Goal: Information Seeking & Learning: Learn about a topic

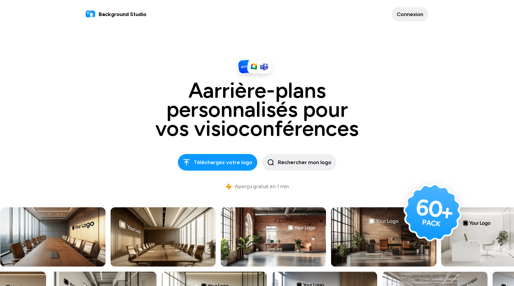
click at [419, 16] on span "Connexion" at bounding box center [409, 14] width 26 height 8
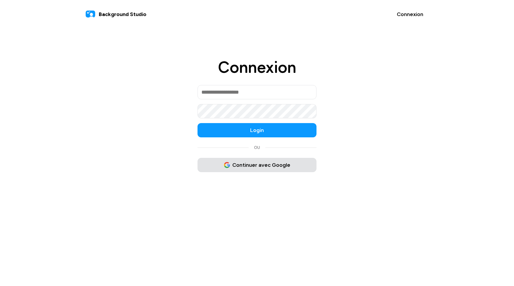
click at [259, 163] on span "Continuer avec Google" at bounding box center [257, 165] width 66 height 8
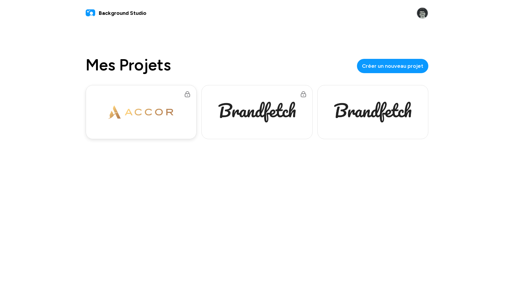
click at [155, 125] on div at bounding box center [141, 112] width 110 height 54
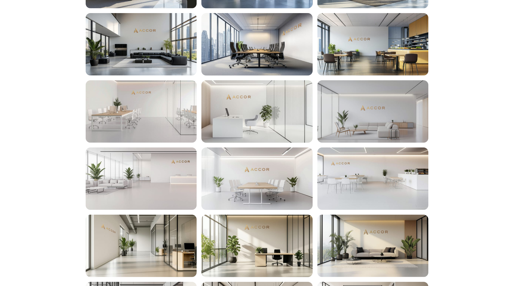
scroll to position [254, 0]
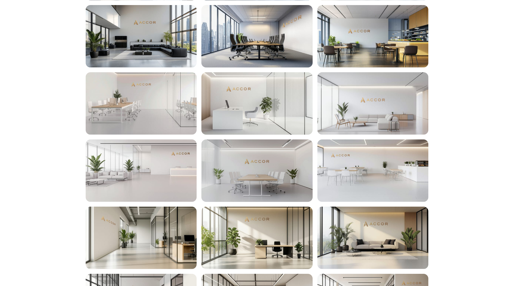
click at [260, 176] on div at bounding box center [256, 170] width 111 height 62
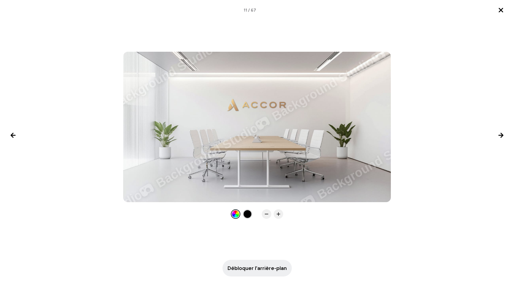
drag, startPoint x: 251, startPoint y: 215, endPoint x: 232, endPoint y: 215, distance: 18.7
click at [251, 215] on div at bounding box center [247, 214] width 8 height 8
click at [243, 214] on div at bounding box center [248, 214] width 10 height 10
click at [245, 213] on div at bounding box center [247, 214] width 8 height 8
drag, startPoint x: 236, startPoint y: 215, endPoint x: 244, endPoint y: 215, distance: 8.0
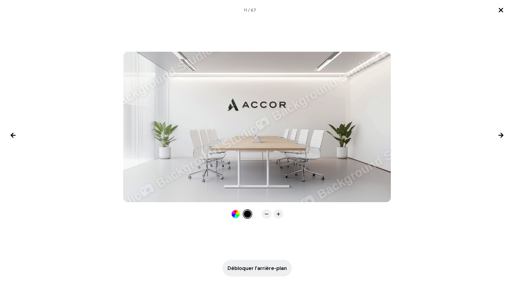
click at [236, 215] on div at bounding box center [236, 214] width 8 height 8
click at [245, 215] on div at bounding box center [247, 214] width 8 height 8
click at [237, 214] on div at bounding box center [236, 214] width 8 height 8
click at [244, 213] on div at bounding box center [247, 214] width 8 height 8
drag, startPoint x: 235, startPoint y: 214, endPoint x: 238, endPoint y: 214, distance: 3.3
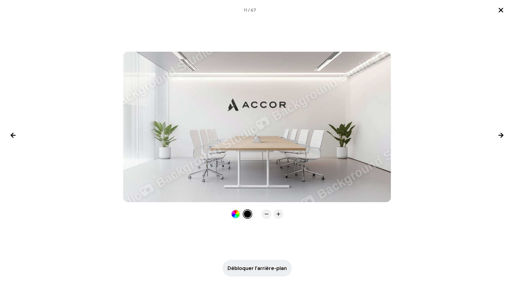
click at [235, 214] on div at bounding box center [236, 214] width 8 height 8
drag, startPoint x: 248, startPoint y: 216, endPoint x: 239, endPoint y: 215, distance: 8.4
click at [248, 216] on div at bounding box center [247, 214] width 8 height 8
click at [238, 214] on div at bounding box center [236, 214] width 8 height 8
click at [247, 215] on div at bounding box center [247, 214] width 8 height 8
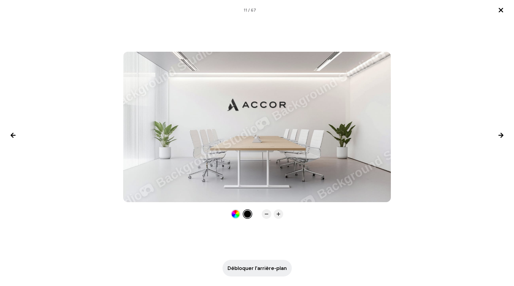
click at [237, 214] on div at bounding box center [236, 214] width 8 height 8
click at [246, 214] on div at bounding box center [247, 214] width 8 height 8
click at [503, 134] on icon "Image suivante" at bounding box center [500, 135] width 7 height 7
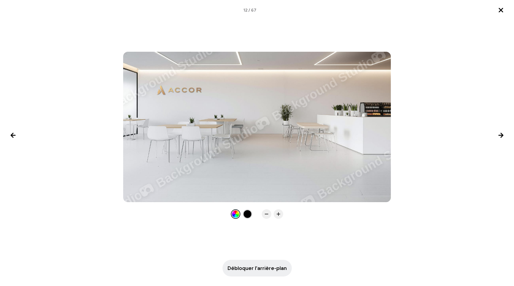
click at [246, 213] on div at bounding box center [247, 214] width 8 height 8
click at [499, 12] on icon "Fermer la lightbox" at bounding box center [501, 10] width 4 height 4
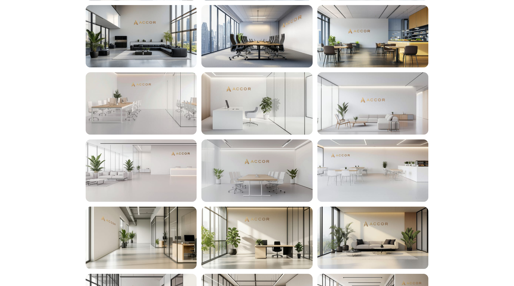
click at [259, 172] on div at bounding box center [256, 170] width 111 height 62
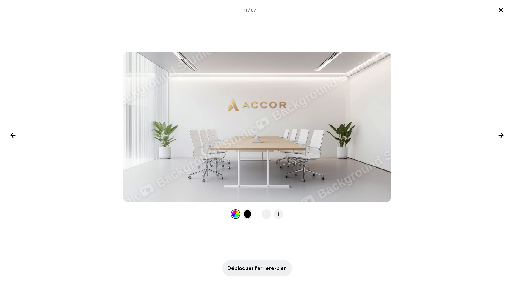
drag, startPoint x: 501, startPoint y: 11, endPoint x: 496, endPoint y: 13, distance: 5.7
click at [501, 11] on icon "Fermer la lightbox" at bounding box center [501, 10] width 4 height 4
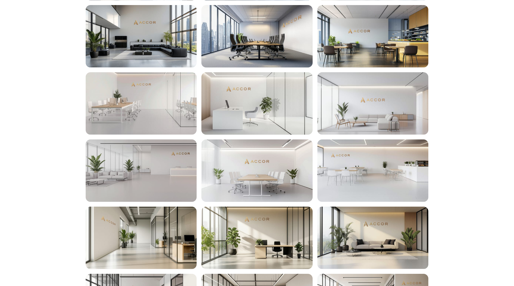
click at [147, 174] on div at bounding box center [141, 170] width 111 height 62
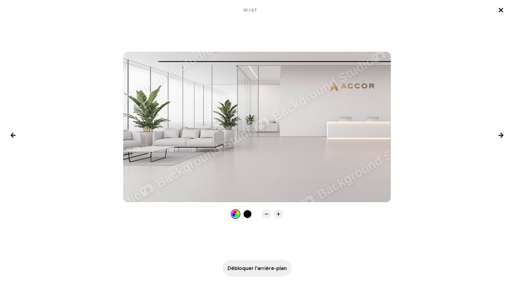
click at [504, 10] on button "Fermer la lightbox" at bounding box center [500, 10] width 14 height 14
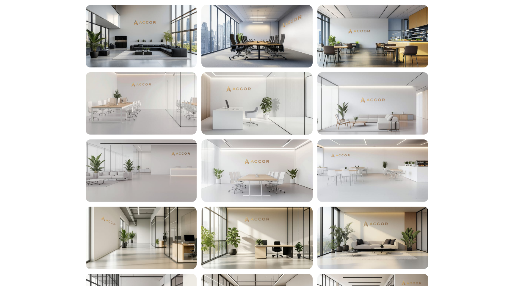
click at [156, 171] on div at bounding box center [141, 170] width 111 height 62
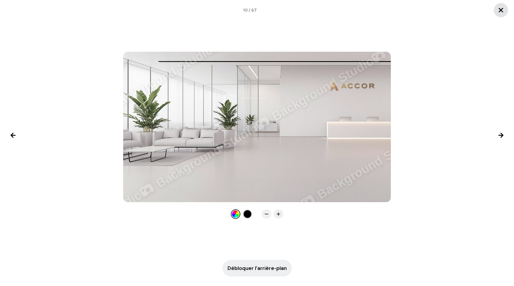
click at [495, 13] on button "Fermer la lightbox" at bounding box center [500, 10] width 14 height 14
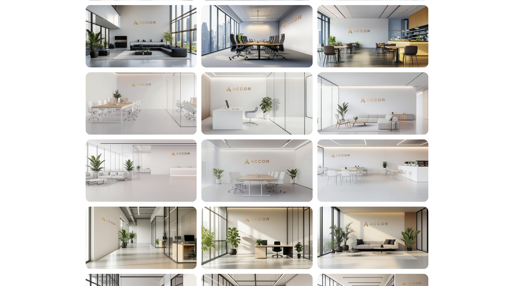
click at [289, 175] on div at bounding box center [256, 170] width 111 height 62
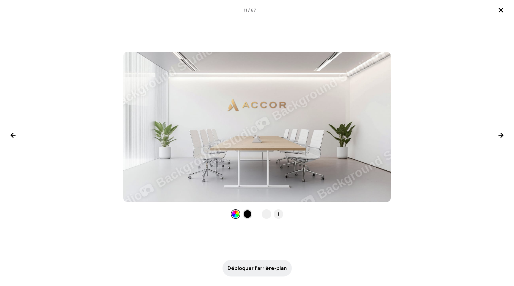
drag, startPoint x: 501, startPoint y: 7, endPoint x: 482, endPoint y: 34, distance: 33.0
click at [501, 7] on icon "Fermer la lightbox" at bounding box center [500, 10] width 7 height 7
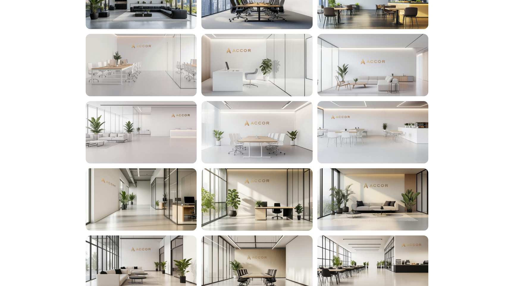
scroll to position [292, 0]
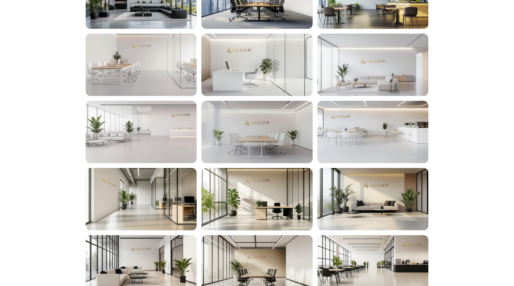
click at [253, 124] on div at bounding box center [256, 123] width 29 height 15
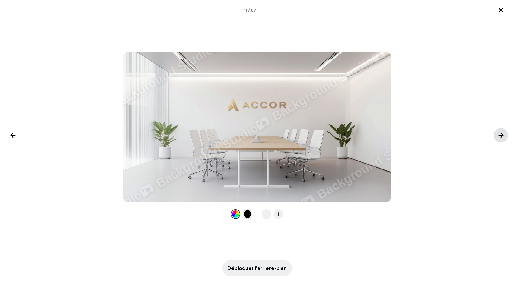
click at [501, 136] on icon "Image suivante" at bounding box center [500, 135] width 4 height 4
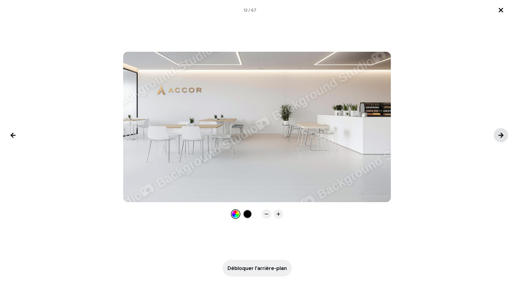
click at [501, 136] on icon "Image suivante" at bounding box center [500, 135] width 4 height 4
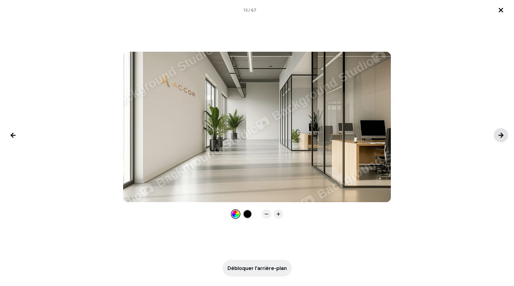
click at [501, 136] on icon "Image suivante" at bounding box center [500, 135] width 4 height 4
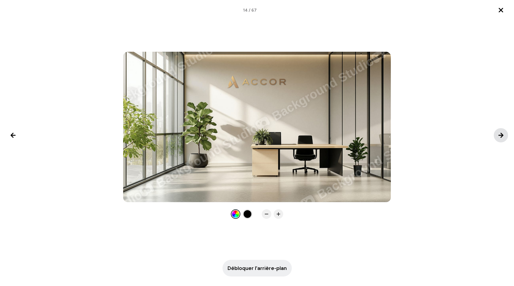
click at [501, 136] on icon "Image suivante" at bounding box center [500, 135] width 4 height 4
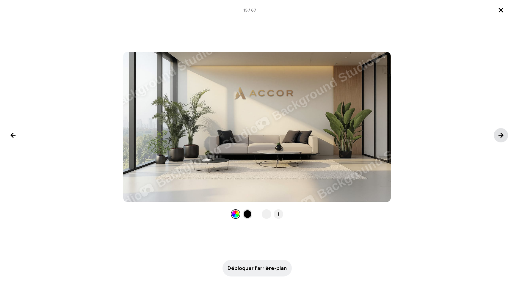
click at [501, 136] on icon "Image suivante" at bounding box center [500, 135] width 4 height 4
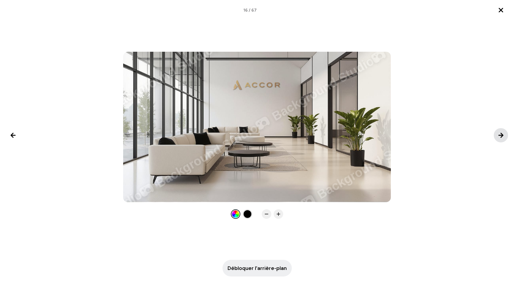
click at [501, 136] on icon "Image suivante" at bounding box center [500, 135] width 4 height 4
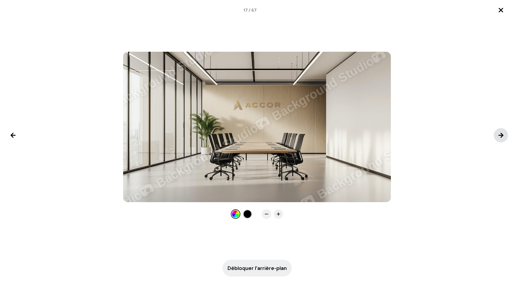
click at [502, 136] on icon "Image suivante" at bounding box center [500, 135] width 4 height 4
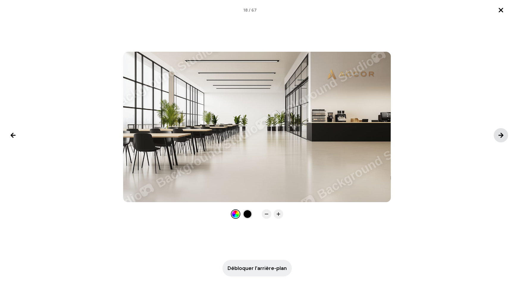
click at [502, 136] on icon "Image suivante" at bounding box center [500, 135] width 4 height 4
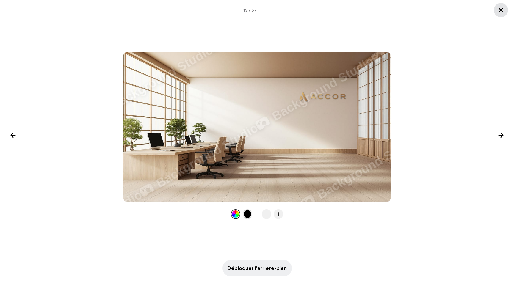
click at [500, 13] on button "Fermer la lightbox" at bounding box center [500, 10] width 14 height 14
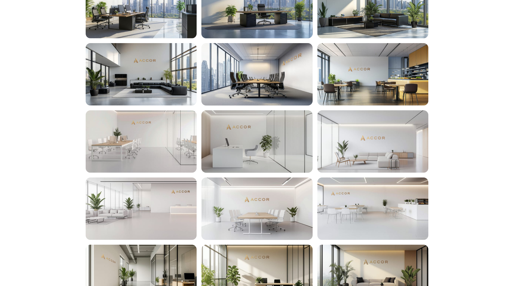
scroll to position [205, 0]
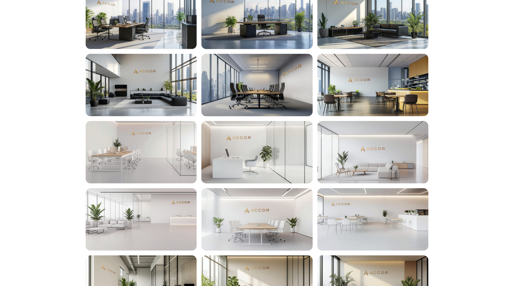
click at [259, 85] on div at bounding box center [256, 85] width 111 height 62
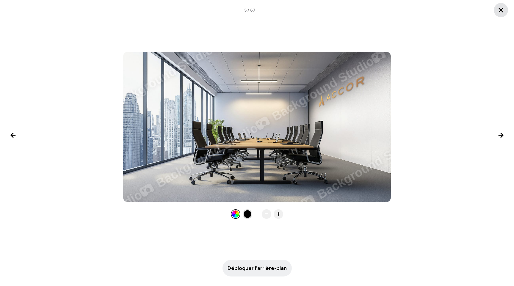
click at [505, 12] on button "Fermer la lightbox" at bounding box center [500, 10] width 14 height 14
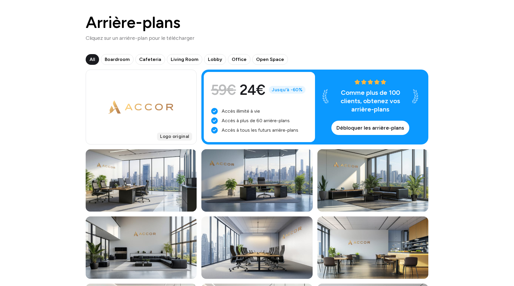
scroll to position [36, 0]
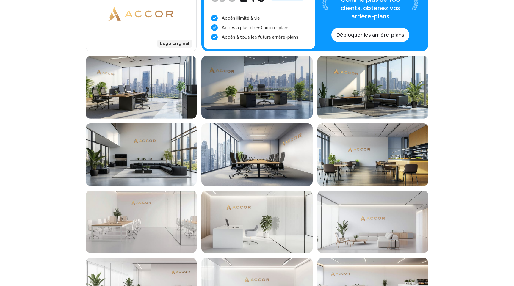
click at [234, 68] on div at bounding box center [221, 70] width 29 height 16
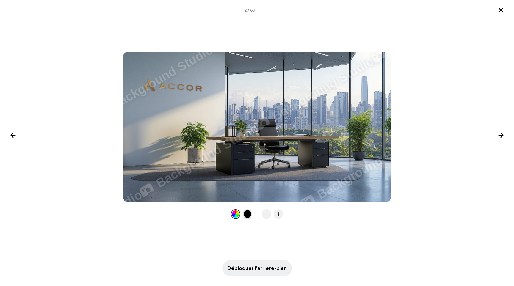
click at [249, 213] on div at bounding box center [247, 214] width 8 height 8
click at [237, 216] on div at bounding box center [236, 214] width 8 height 8
click at [496, 12] on button "Fermer la lightbox" at bounding box center [500, 10] width 14 height 14
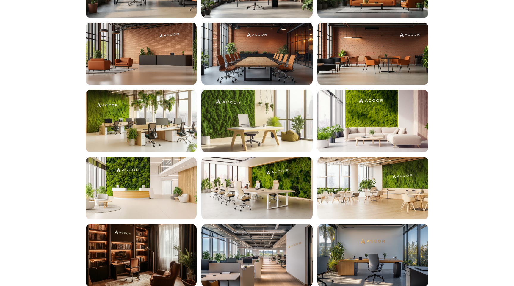
scroll to position [1334, 0]
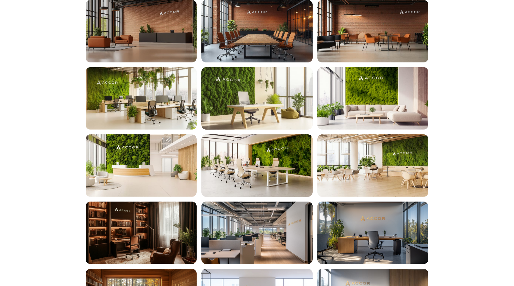
click at [146, 23] on div at bounding box center [141, 31] width 111 height 62
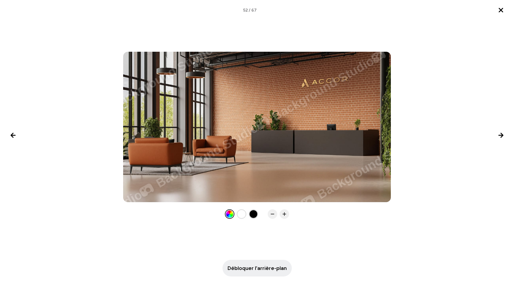
click at [252, 217] on div at bounding box center [253, 214] width 8 height 8
click at [241, 215] on div at bounding box center [241, 214] width 8 height 8
drag, startPoint x: 232, startPoint y: 214, endPoint x: 256, endPoint y: 212, distance: 23.9
click at [233, 214] on div at bounding box center [230, 214] width 8 height 8
click at [252, 213] on div at bounding box center [253, 214] width 8 height 8
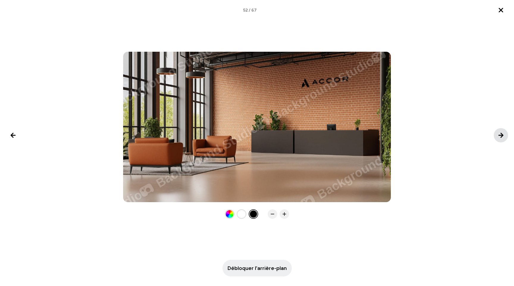
click at [500, 134] on icon "Image suivante" at bounding box center [500, 135] width 7 height 7
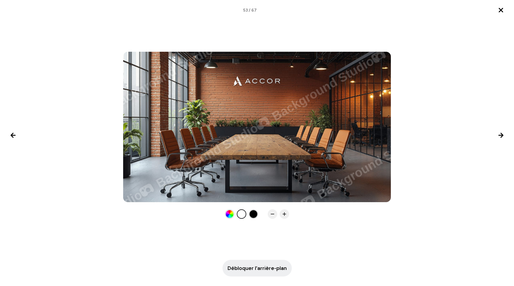
drag, startPoint x: 256, startPoint y: 213, endPoint x: 413, endPoint y: 87, distance: 201.9
click at [257, 213] on div at bounding box center [253, 214] width 8 height 8
click at [497, 10] on icon "Fermer la lightbox" at bounding box center [500, 10] width 7 height 7
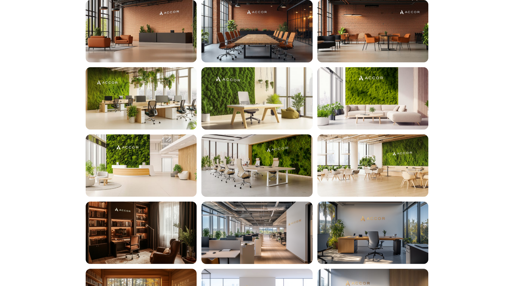
click at [265, 143] on div at bounding box center [256, 165] width 111 height 62
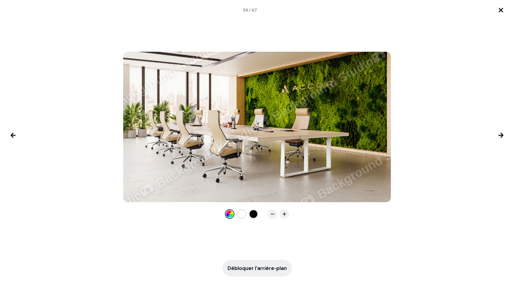
click at [252, 214] on div at bounding box center [253, 214] width 8 height 8
click at [242, 214] on div at bounding box center [241, 214] width 8 height 8
click at [232, 214] on div at bounding box center [230, 214] width 8 height 8
click at [503, 9] on icon "Fermer la lightbox" at bounding box center [500, 10] width 7 height 7
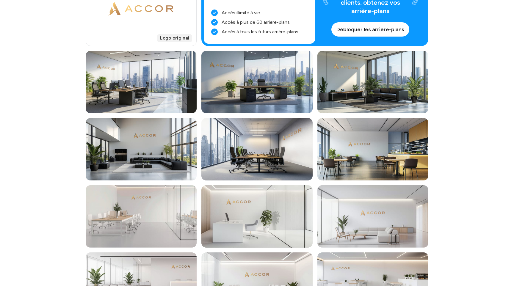
scroll to position [0, 0]
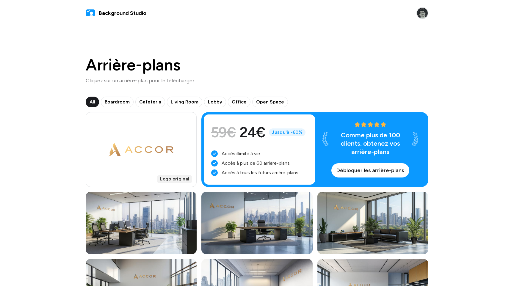
click at [260, 64] on div "Arrière-plans Cliquez sur un arrière-plan pour le télécharger" at bounding box center [257, 71] width 342 height 28
